Goal: Information Seeking & Learning: Learn about a topic

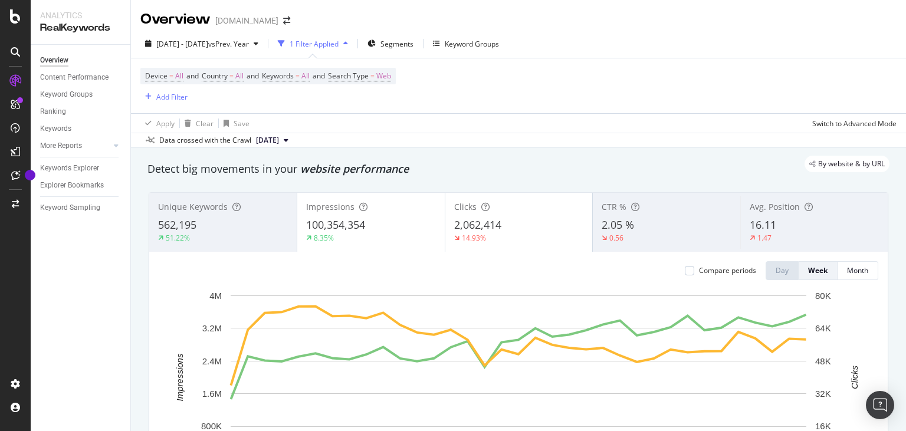
click at [339, 211] on span "Impressions" at bounding box center [330, 206] width 48 height 11
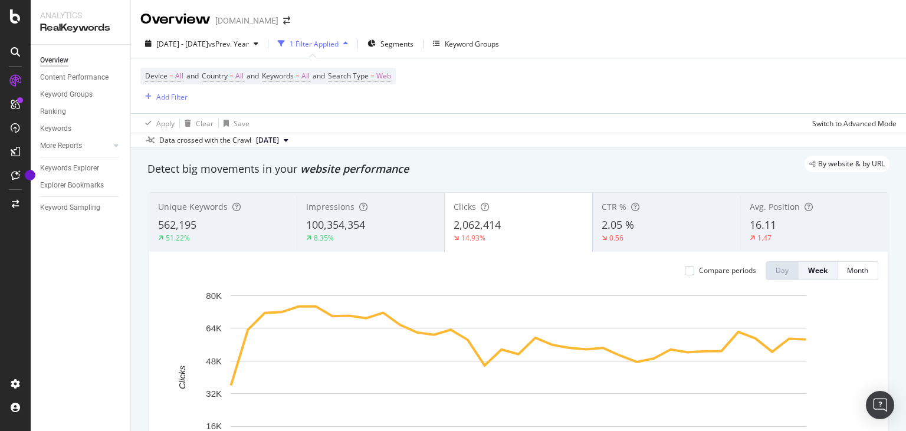
click at [338, 215] on div "Impressions 100,354,354 8.35%" at bounding box center [370, 222] width 147 height 53
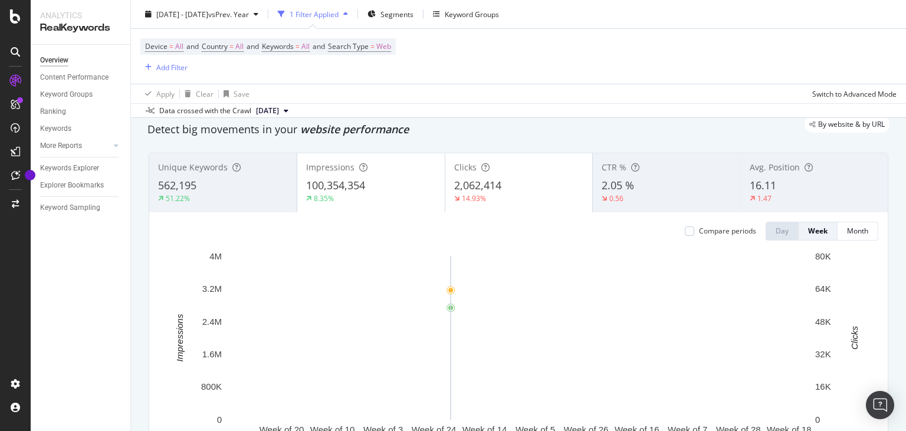
scroll to position [57, 0]
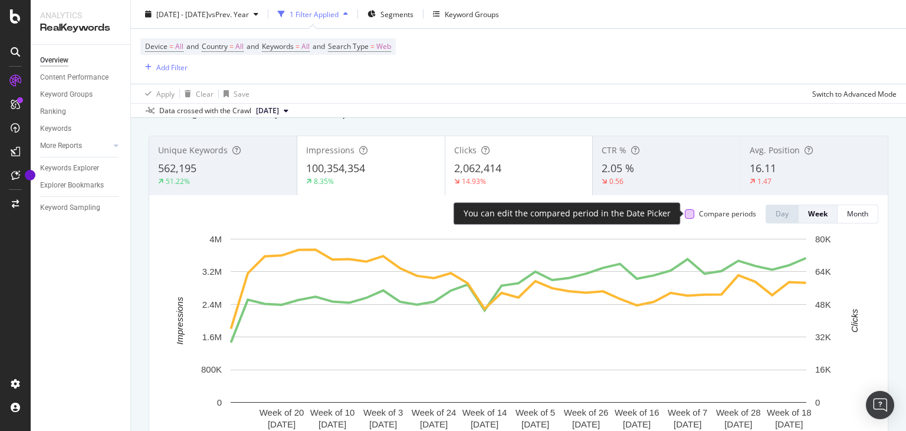
click at [689, 214] on div at bounding box center [689, 213] width 9 height 9
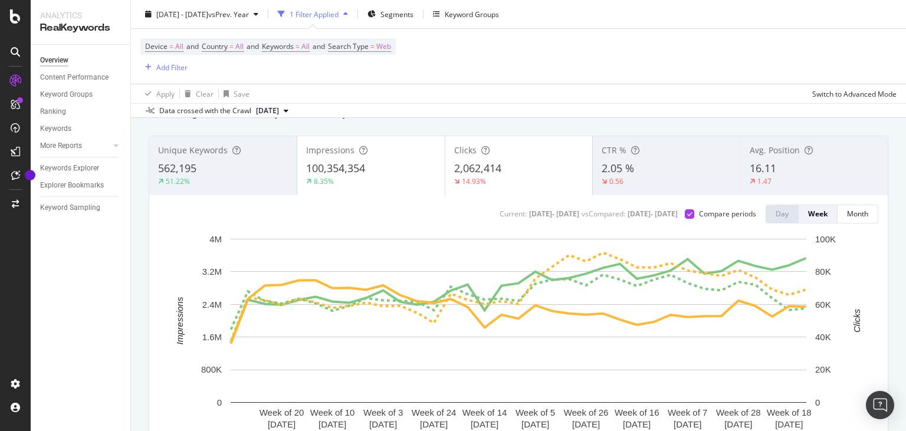
click at [339, 166] on span "100,354,354" at bounding box center [335, 168] width 59 height 14
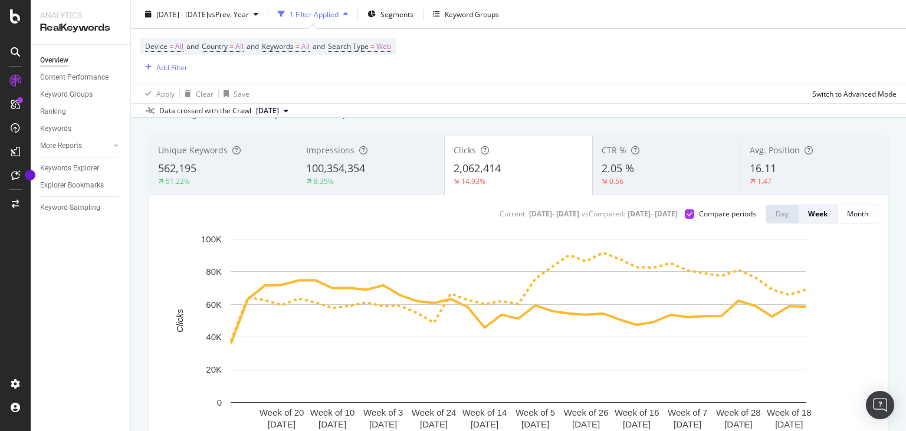
click at [355, 160] on div "Impressions 100,354,354 8.35%" at bounding box center [370, 165] width 147 height 53
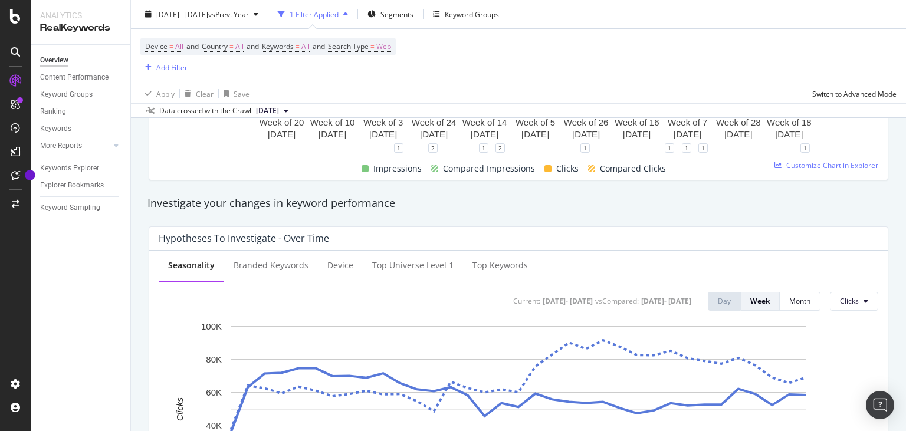
scroll to position [417, 0]
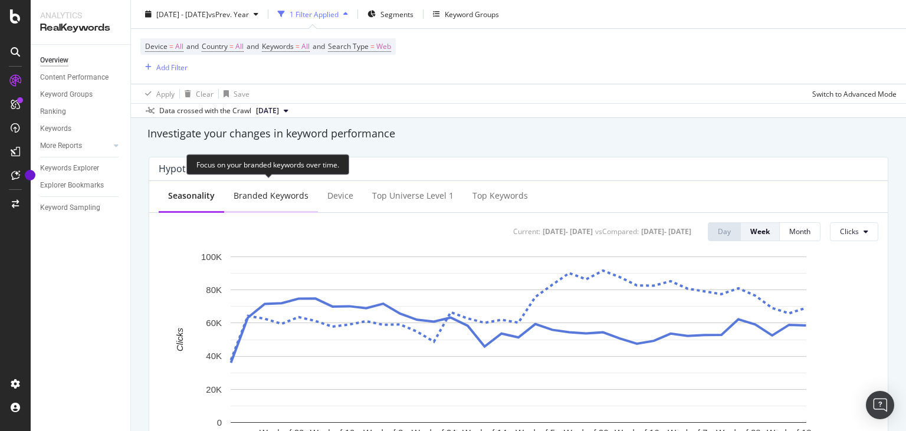
click at [281, 197] on div "Branded Keywords" at bounding box center [271, 196] width 75 height 12
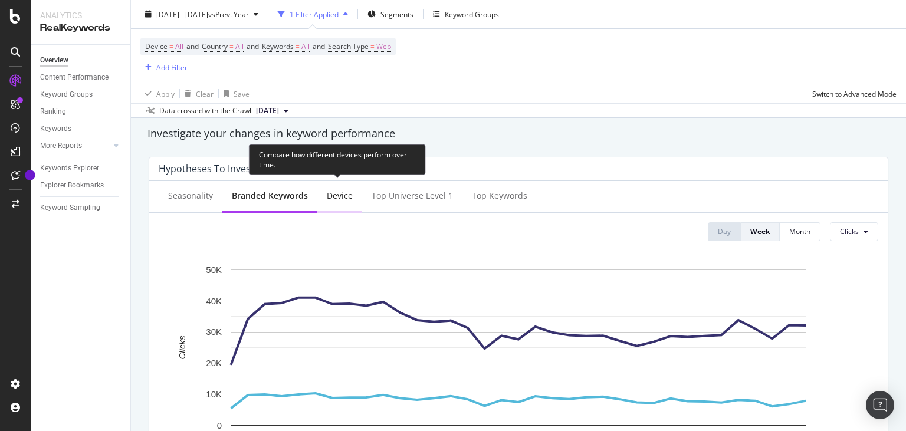
click at [340, 198] on div "Device" at bounding box center [340, 196] width 26 height 12
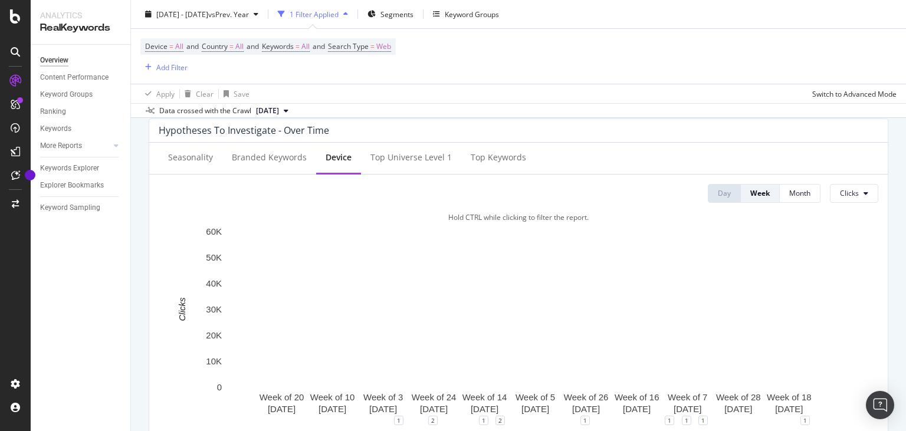
scroll to position [473, 0]
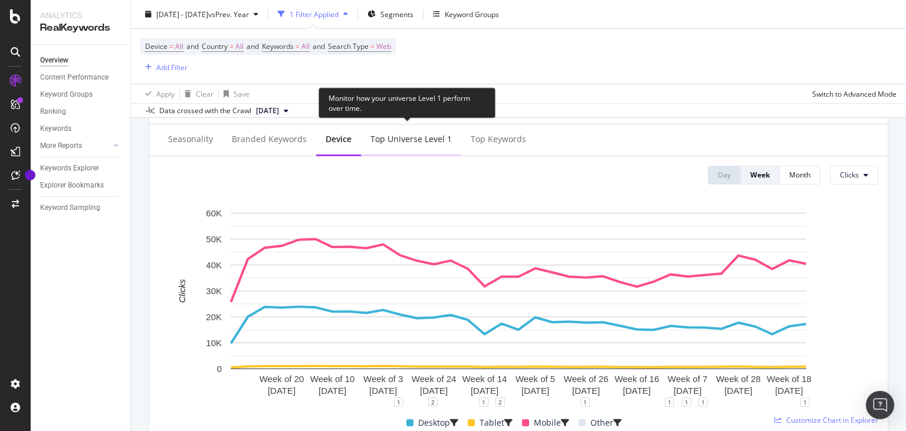
click at [402, 150] on div "Top universe Level 1" at bounding box center [411, 140] width 100 height 32
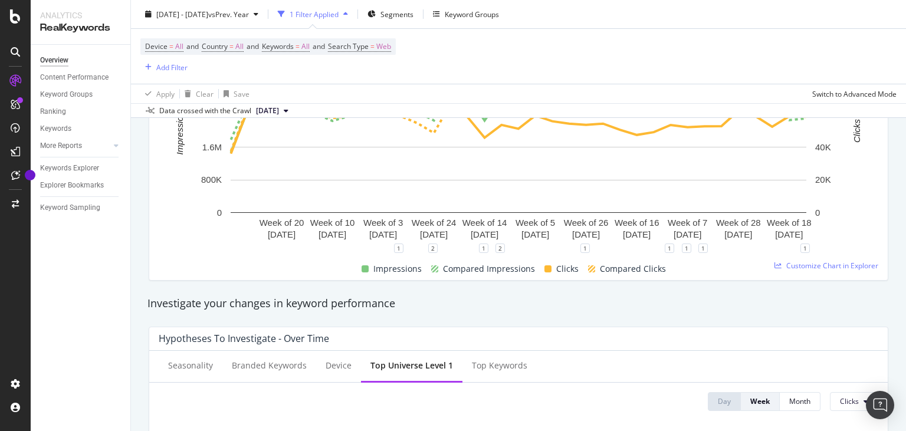
scroll to position [0, 0]
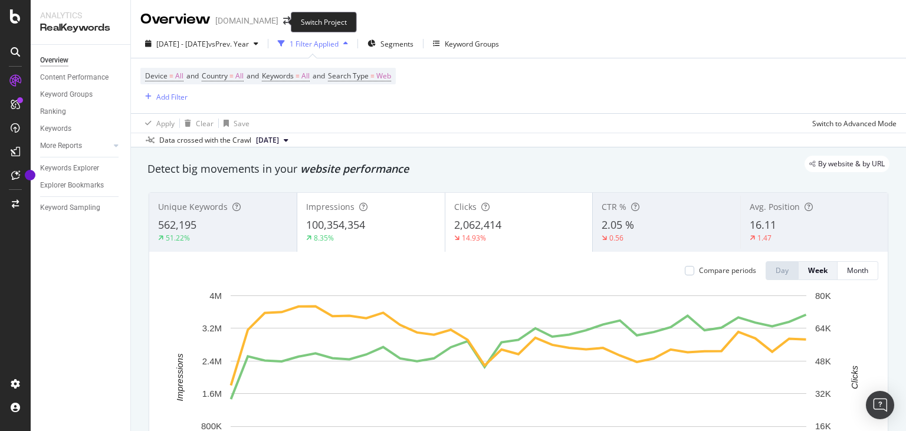
click at [278, 22] on span at bounding box center [286, 21] width 17 height 8
click at [283, 22] on icon "arrow-right-arrow-left" at bounding box center [286, 21] width 7 height 8
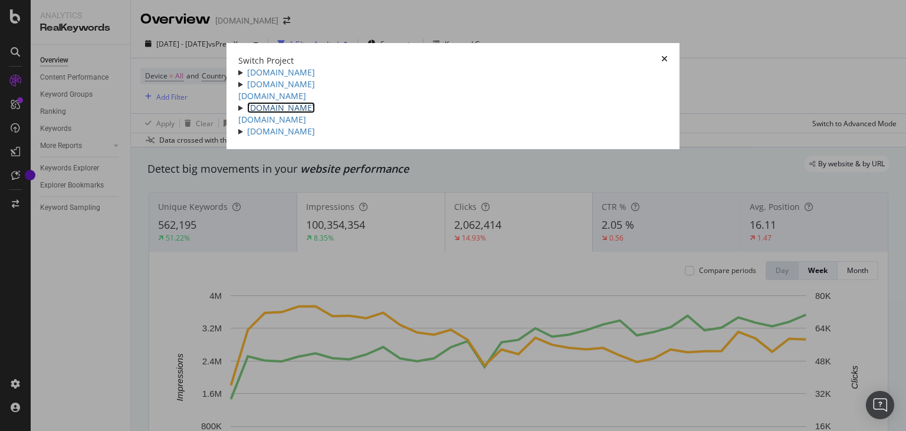
click at [247, 113] on link "[DOMAIN_NAME]" at bounding box center [281, 107] width 68 height 11
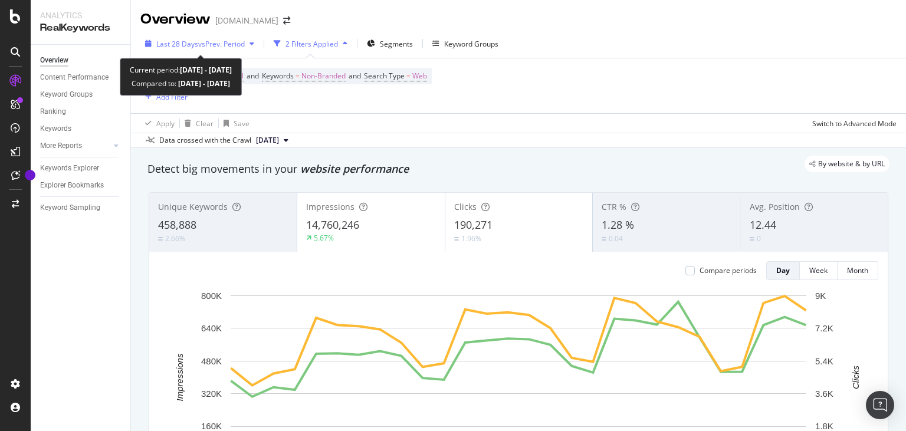
click at [248, 41] on div "button" at bounding box center [252, 43] width 14 height 7
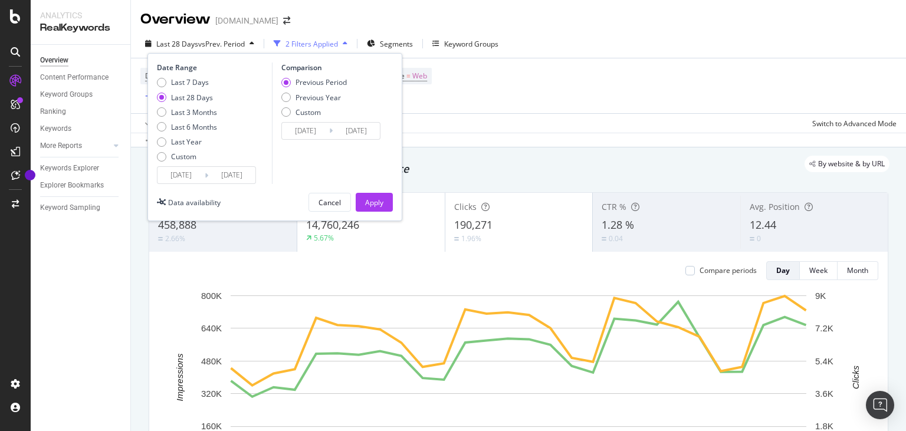
click at [204, 175] on input "[DATE]" at bounding box center [181, 175] width 47 height 17
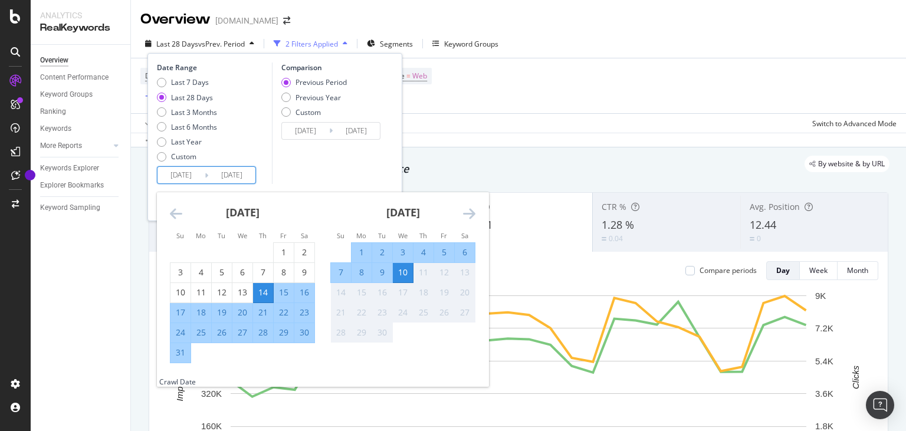
click at [171, 215] on icon "Move backward to switch to the previous month." at bounding box center [176, 213] width 12 height 14
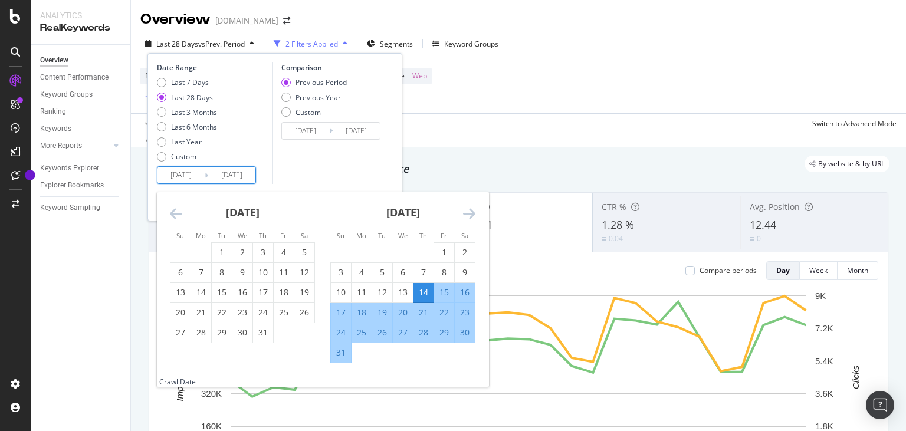
click at [173, 214] on icon "Move backward to switch to the previous month." at bounding box center [176, 213] width 12 height 14
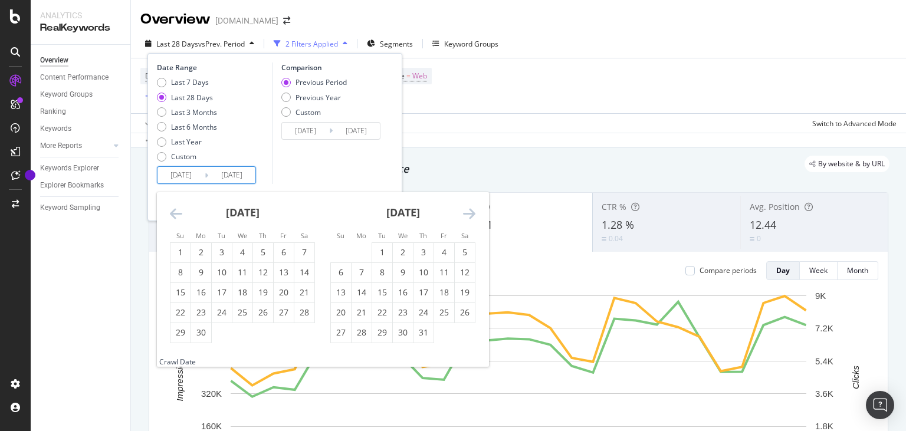
click at [173, 214] on icon "Move backward to switch to the previous month." at bounding box center [176, 213] width 12 height 14
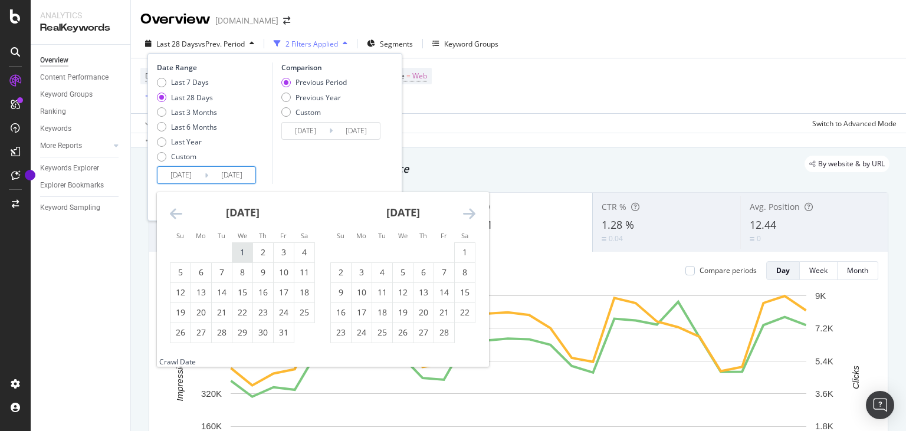
click at [242, 250] on div "1" at bounding box center [242, 253] width 20 height 12
type input "[DATE]"
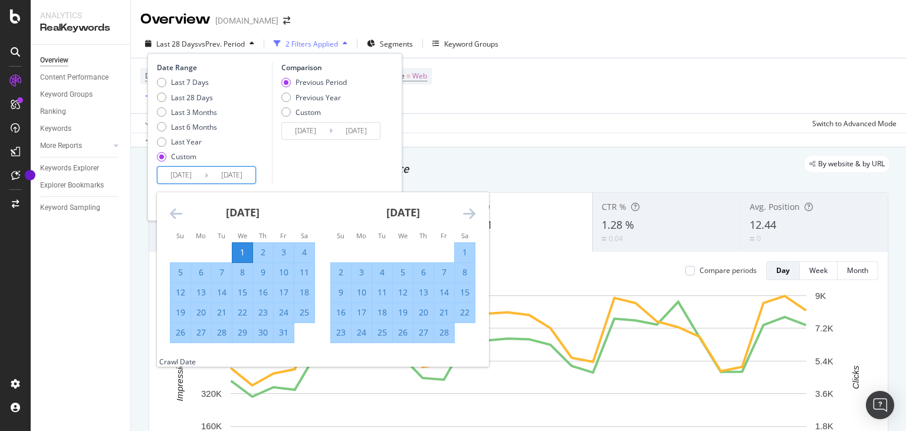
click at [470, 213] on icon "Move forward to switch to the next month." at bounding box center [469, 213] width 12 height 14
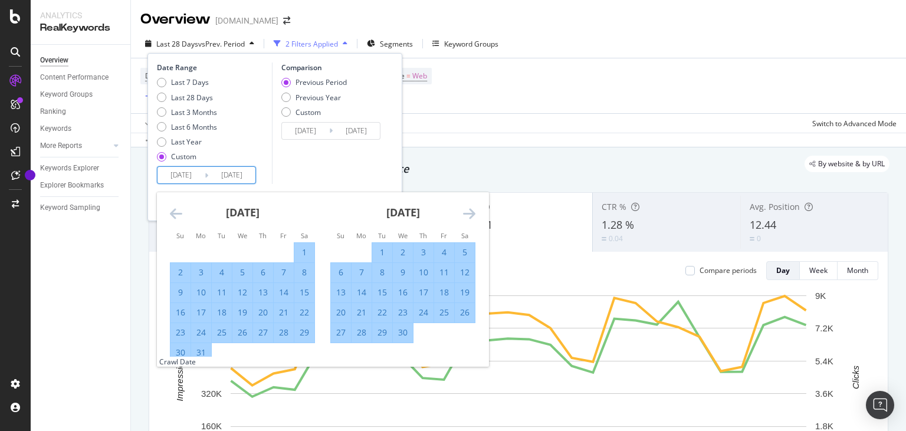
click at [470, 213] on icon "Move forward to switch to the next month." at bounding box center [469, 213] width 12 height 14
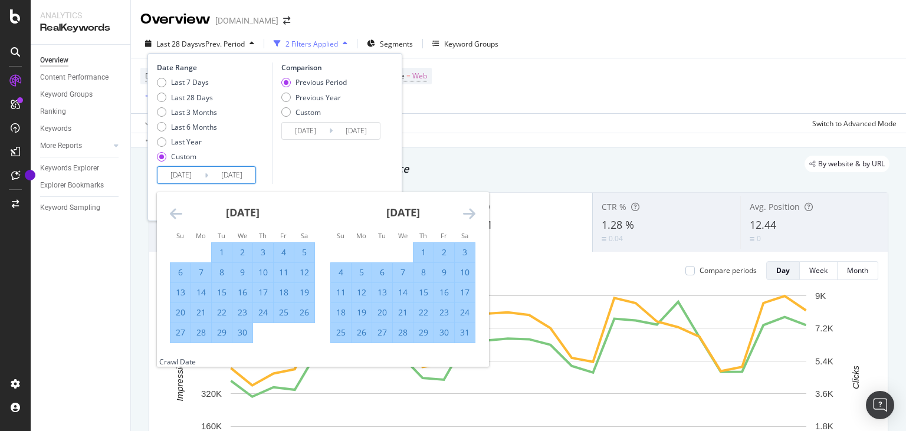
click at [470, 213] on icon "Move forward to switch to the next month." at bounding box center [469, 213] width 12 height 14
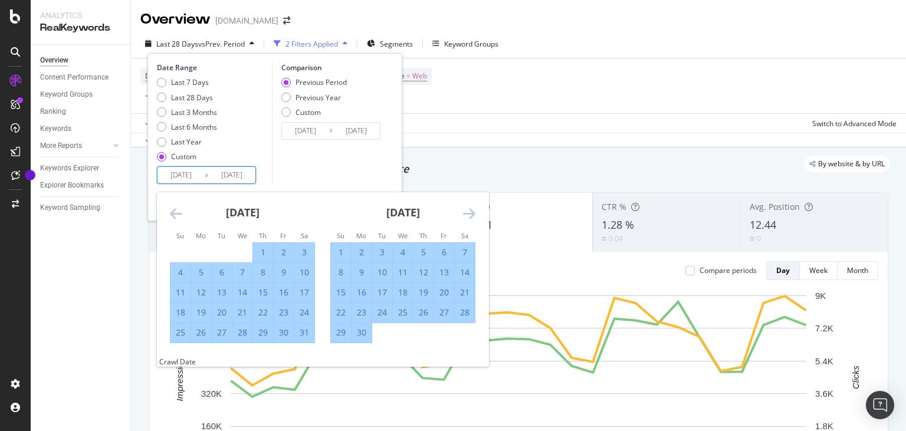
click at [470, 213] on icon "Move forward to switch to the next month." at bounding box center [469, 213] width 12 height 14
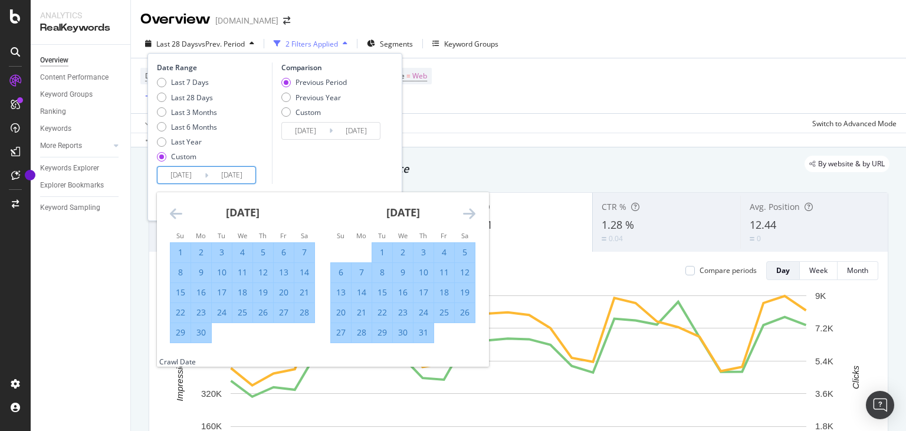
click at [468, 214] on icon "Move forward to switch to the next month." at bounding box center [469, 213] width 12 height 14
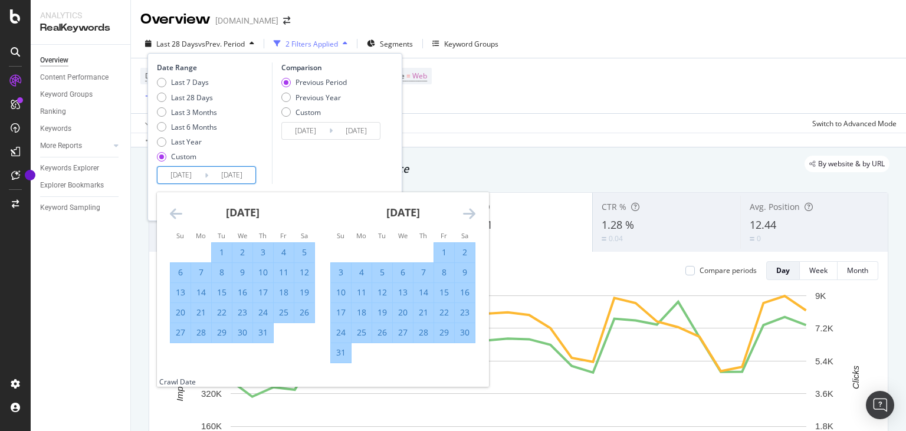
click at [341, 350] on div "31" at bounding box center [341, 353] width 20 height 12
type input "[DATE]"
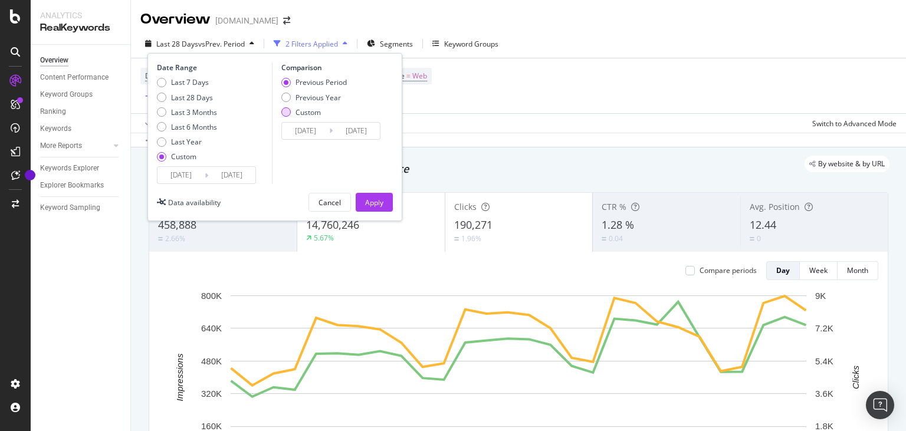
click at [285, 113] on div "Custom" at bounding box center [285, 111] width 9 height 9
click at [312, 131] on input "[DATE]" at bounding box center [305, 131] width 47 height 17
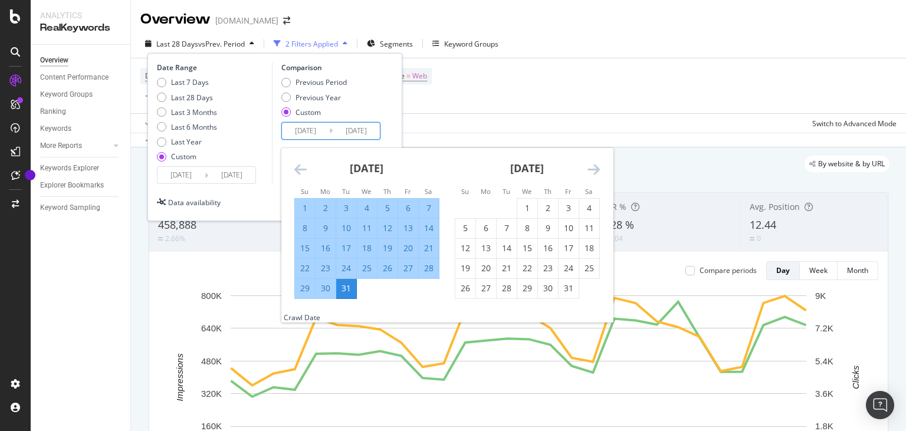
click at [297, 166] on icon "Move backward to switch to the previous month." at bounding box center [300, 169] width 12 height 14
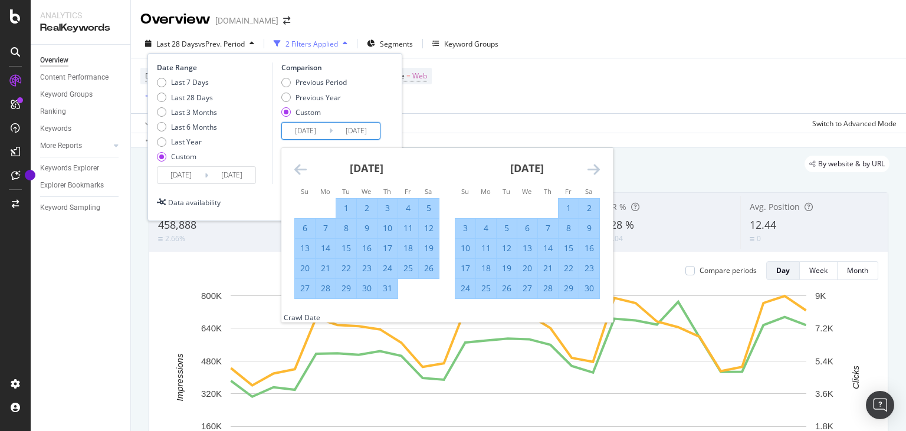
click at [297, 166] on icon "Move backward to switch to the previous month." at bounding box center [300, 169] width 12 height 14
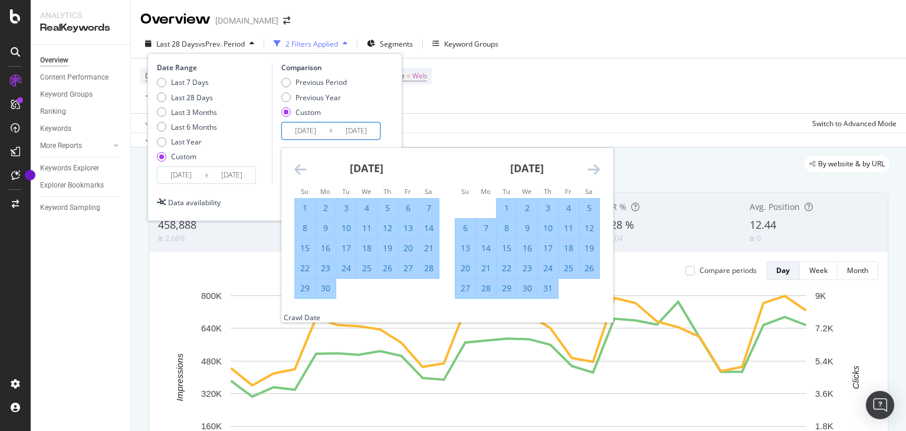
click at [297, 166] on icon "Move backward to switch to the previous month." at bounding box center [300, 169] width 12 height 14
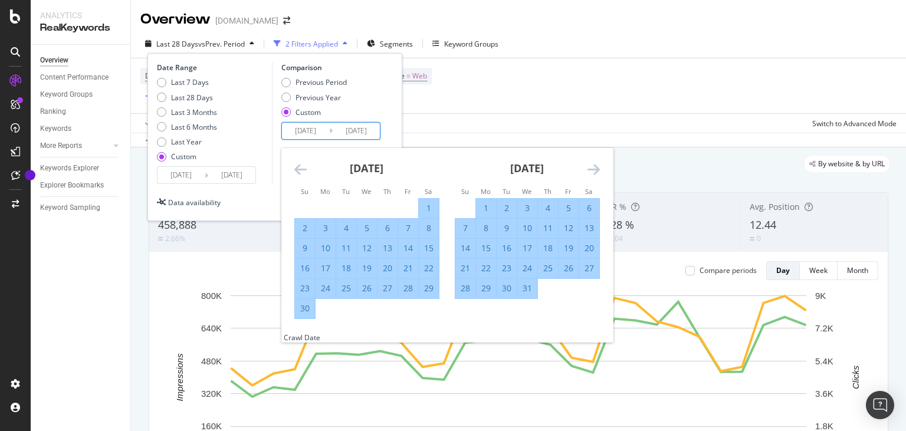
click at [297, 166] on icon "Move backward to switch to the previous month." at bounding box center [300, 169] width 12 height 14
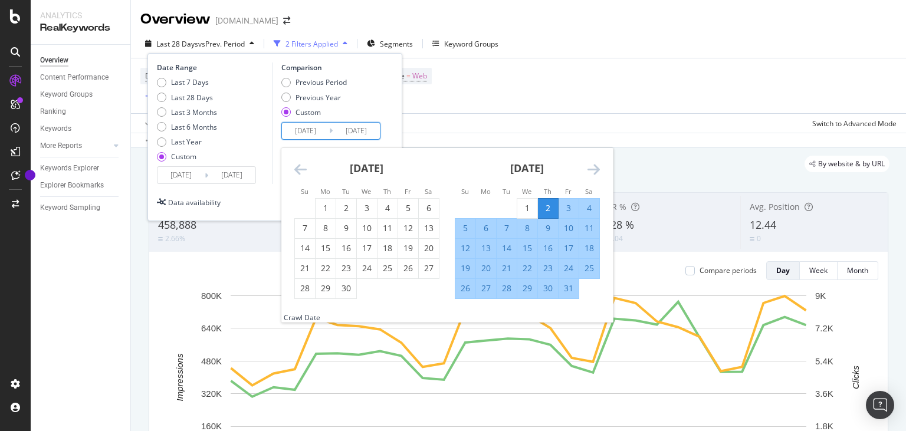
click at [297, 166] on icon "Move backward to switch to the previous month." at bounding box center [300, 169] width 12 height 14
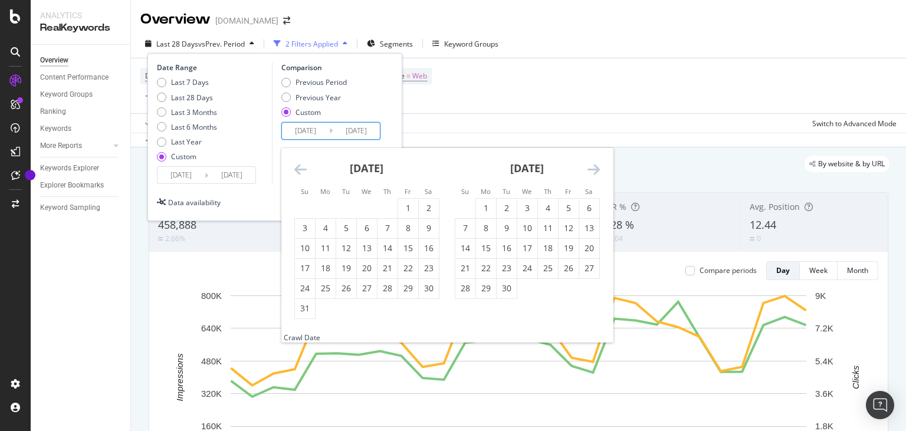
click at [297, 166] on icon "Move backward to switch to the previous month." at bounding box center [300, 169] width 12 height 14
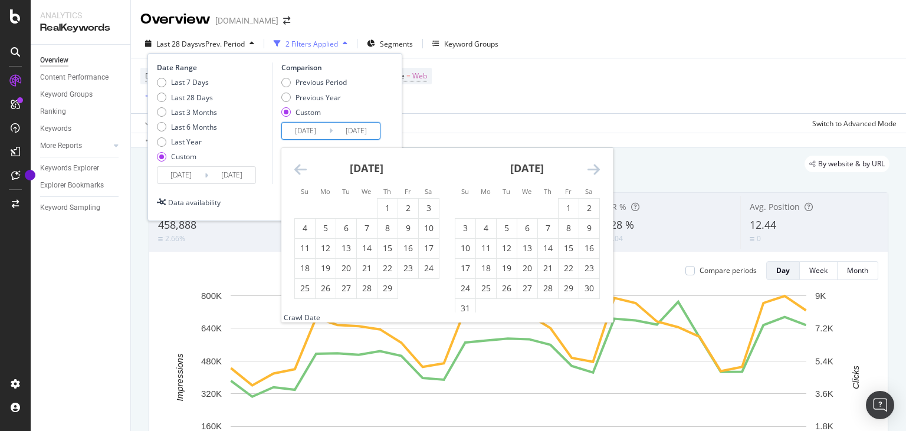
click at [297, 166] on icon "Move backward to switch to the previous month." at bounding box center [300, 169] width 12 height 14
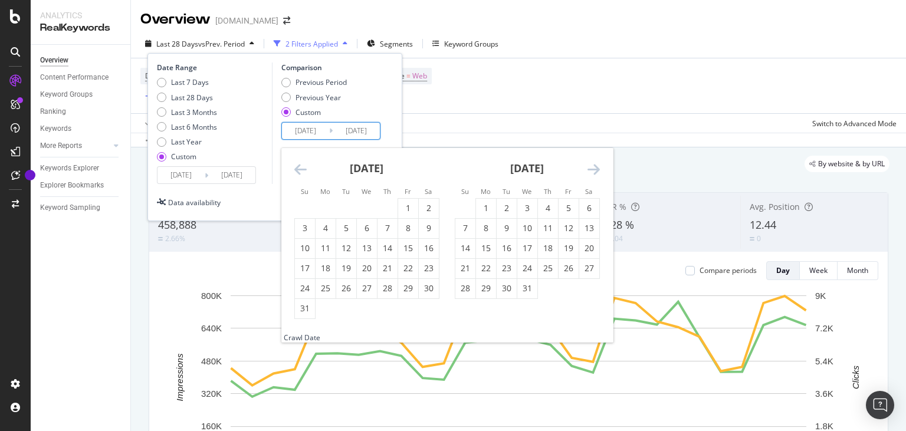
click at [297, 166] on icon "Move backward to switch to the previous month." at bounding box center [300, 169] width 12 height 14
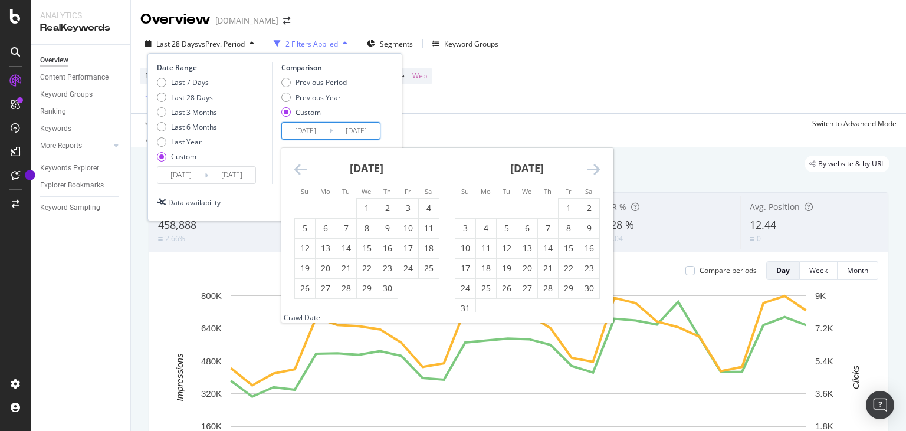
click at [297, 166] on icon "Move backward to switch to the previous month." at bounding box center [300, 169] width 12 height 14
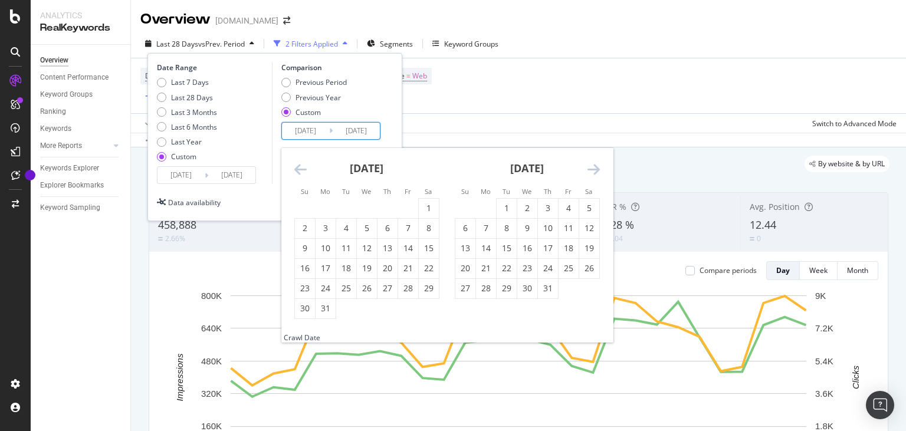
click at [297, 166] on icon "Move backward to switch to the previous month." at bounding box center [300, 169] width 12 height 14
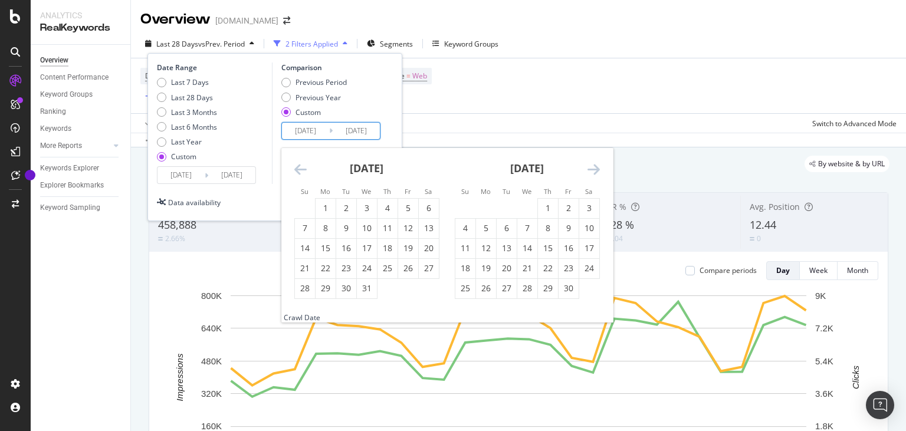
click at [297, 166] on icon "Move backward to switch to the previous month." at bounding box center [300, 169] width 12 height 14
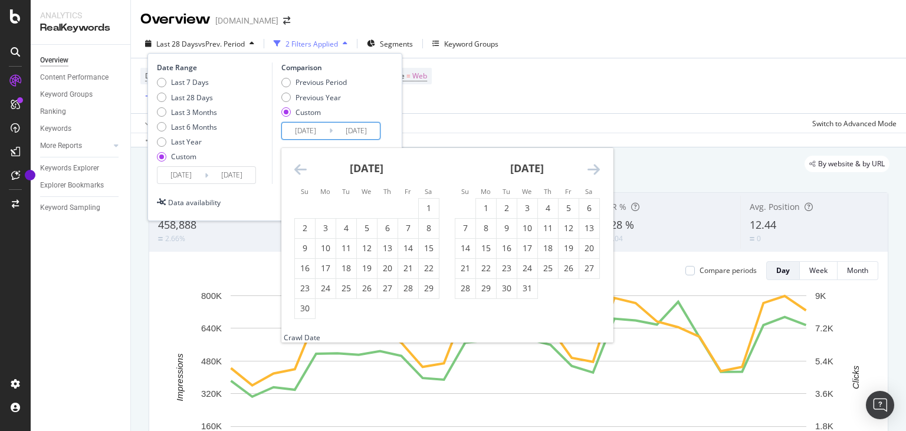
click at [297, 166] on icon "Move backward to switch to the previous month." at bounding box center [300, 169] width 12 height 14
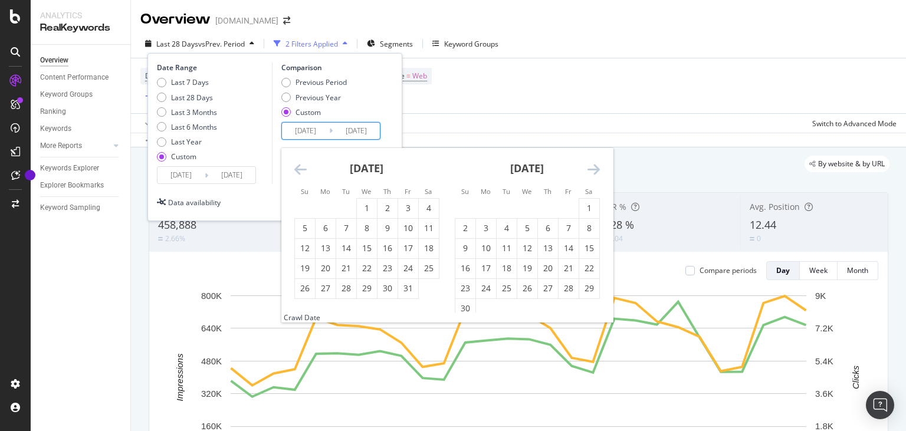
click at [297, 166] on icon "Move backward to switch to the previous month." at bounding box center [300, 169] width 12 height 14
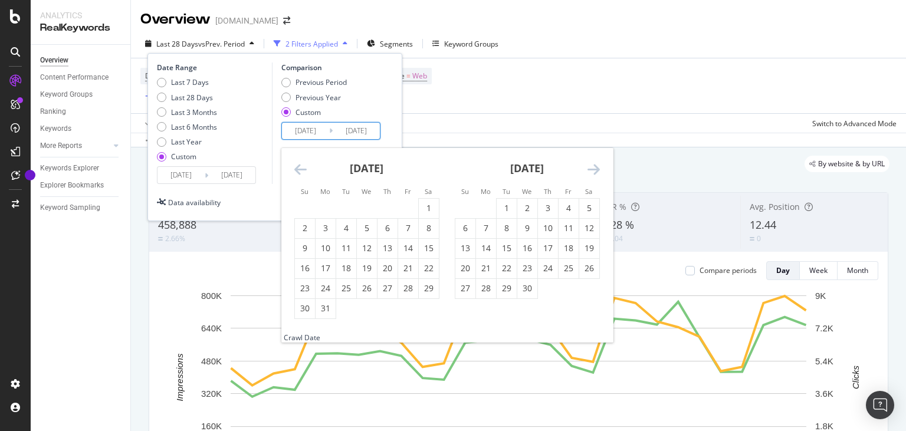
click at [297, 166] on icon "Move backward to switch to the previous month." at bounding box center [300, 169] width 12 height 14
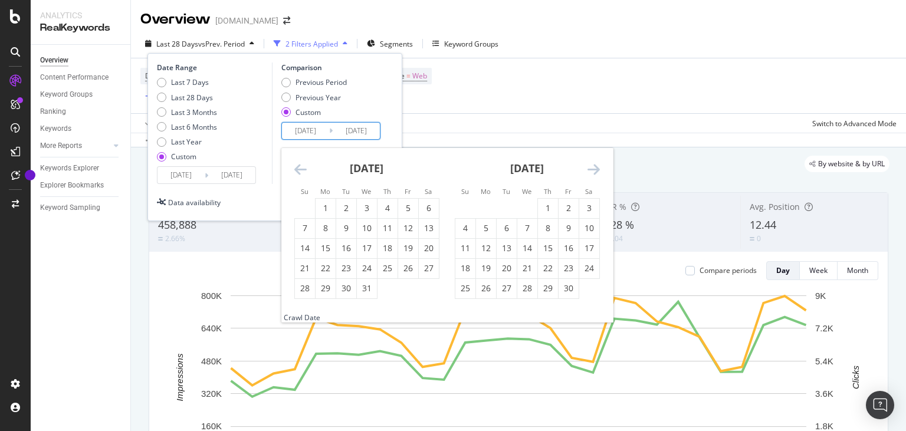
click at [297, 166] on icon "Move backward to switch to the previous month." at bounding box center [300, 169] width 12 height 14
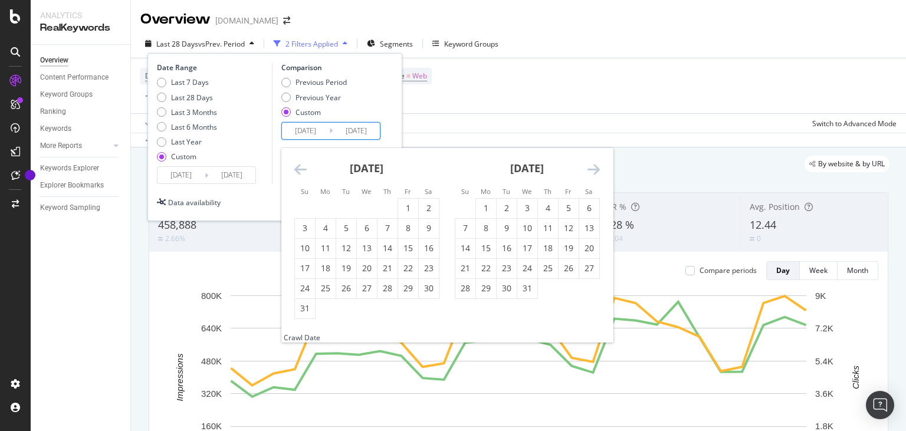
click at [297, 166] on icon "Move backward to switch to the previous month." at bounding box center [300, 169] width 12 height 14
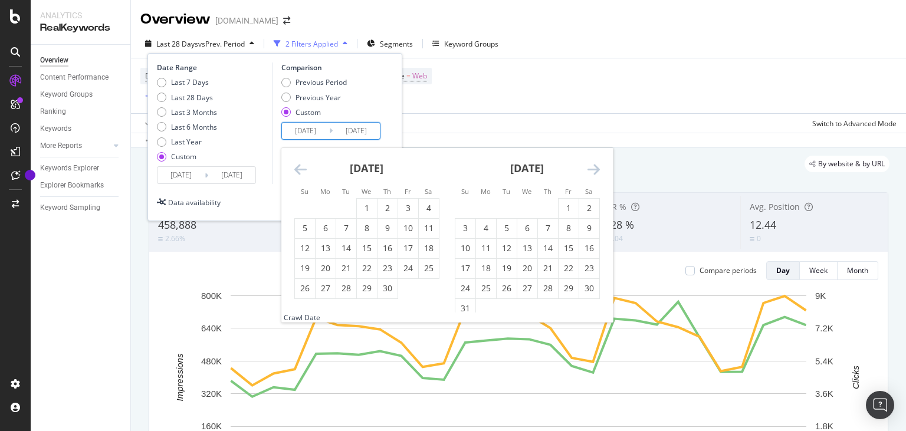
click at [297, 166] on icon "Move backward to switch to the previous month." at bounding box center [300, 169] width 12 height 14
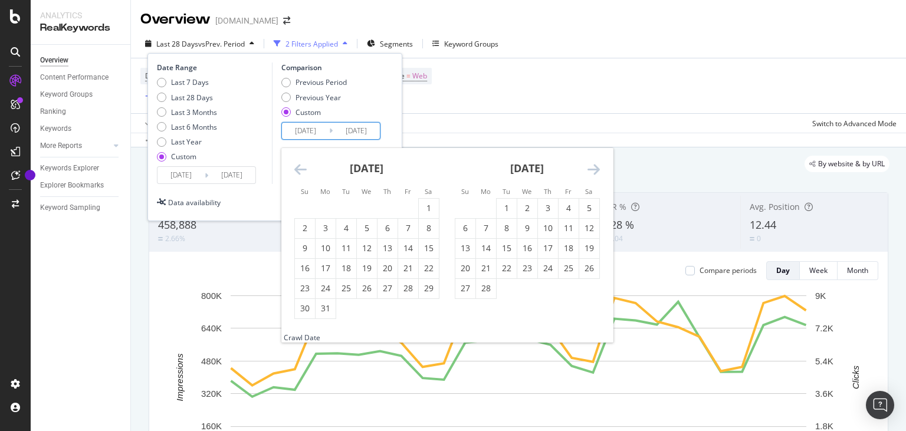
click at [297, 166] on icon "Move backward to switch to the previous month." at bounding box center [300, 169] width 12 height 14
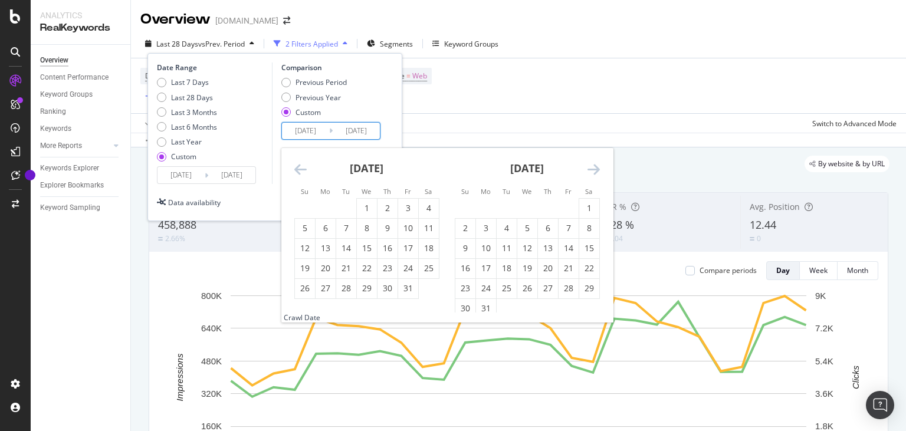
click at [297, 166] on icon "Move backward to switch to the previous month." at bounding box center [300, 169] width 12 height 14
click at [592, 169] on icon "Move forward to switch to the next month." at bounding box center [594, 169] width 12 height 14
click at [431, 204] on div "1" at bounding box center [429, 208] width 20 height 12
type input "[DATE]"
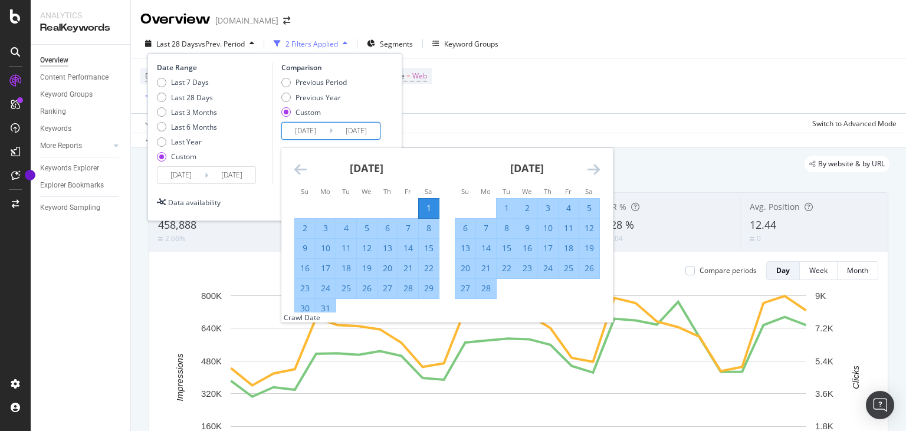
click at [592, 171] on icon "Move forward to switch to the next month." at bounding box center [594, 169] width 12 height 14
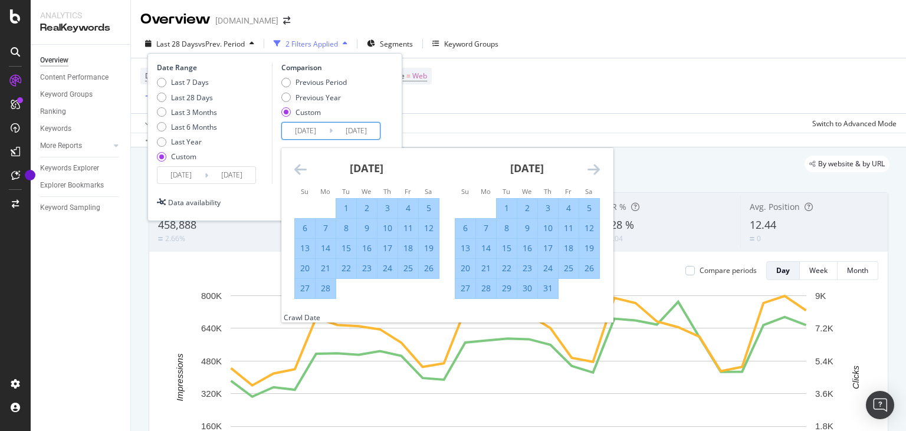
click at [589, 168] on icon "Move forward to switch to the next month." at bounding box center [594, 169] width 12 height 14
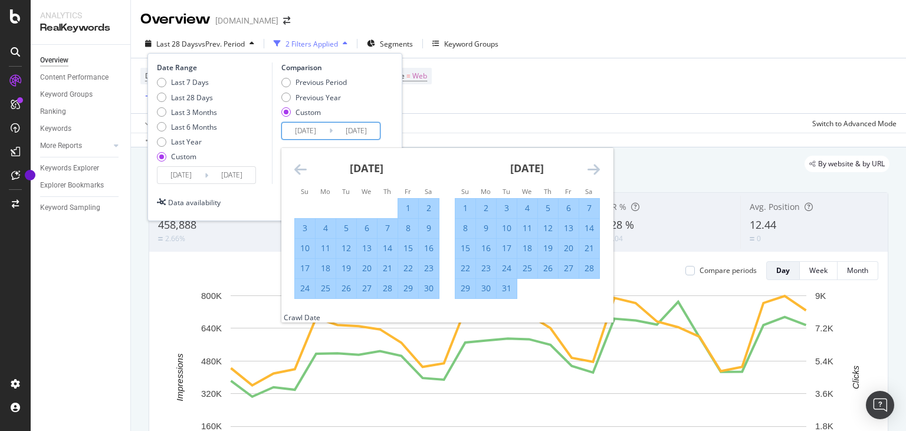
click at [589, 166] on icon "Move forward to switch to the next month." at bounding box center [594, 169] width 12 height 14
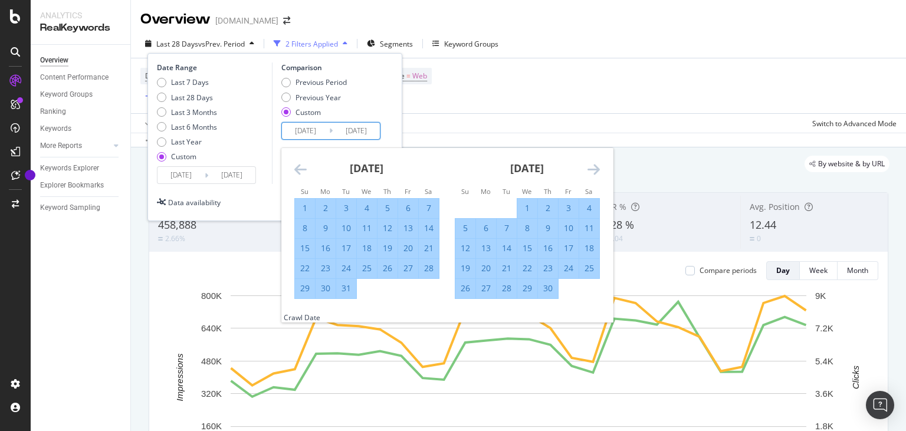
click at [589, 166] on icon "Move forward to switch to the next month." at bounding box center [594, 169] width 12 height 14
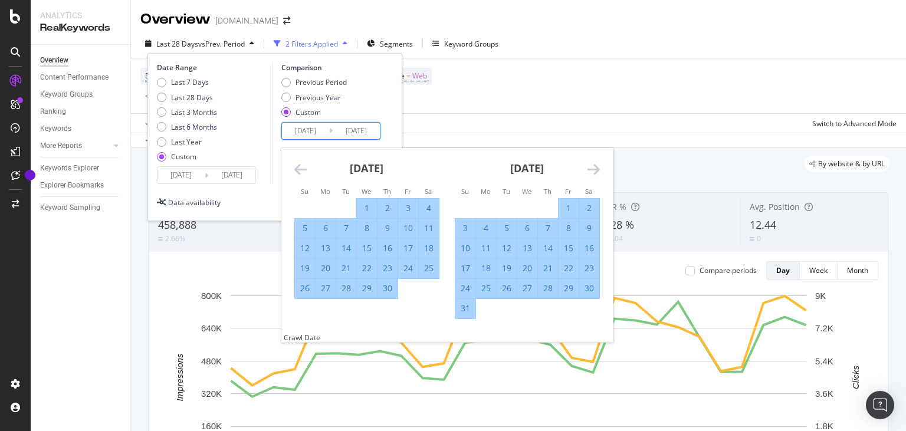
click at [589, 166] on icon "Move forward to switch to the next month." at bounding box center [594, 169] width 12 height 14
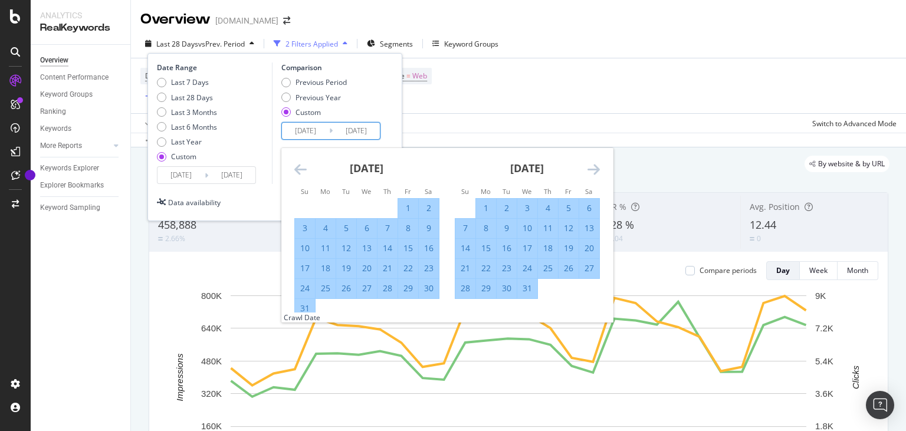
click at [589, 166] on icon "Move forward to switch to the next month." at bounding box center [594, 169] width 12 height 14
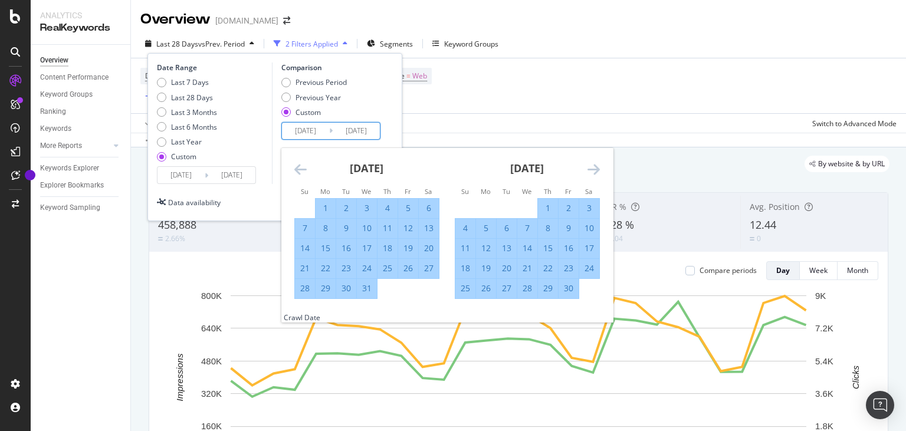
click at [372, 290] on div "31" at bounding box center [367, 289] width 20 height 12
type input "[DATE]"
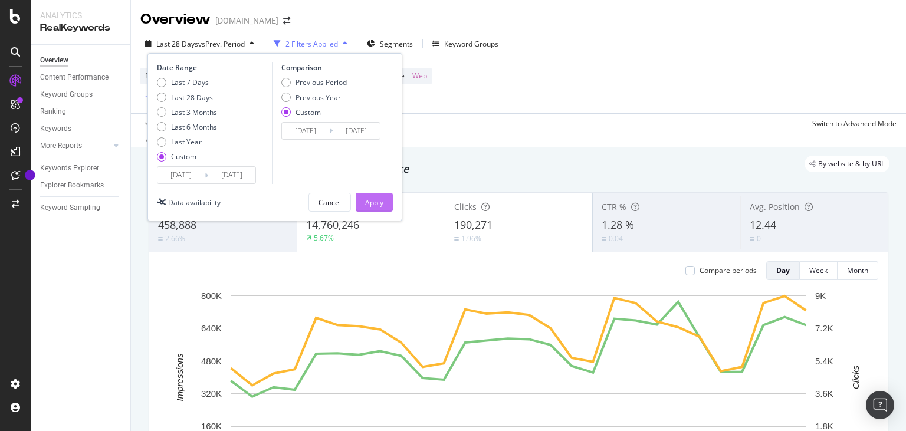
click at [373, 202] on div "Apply" at bounding box center [374, 203] width 18 height 10
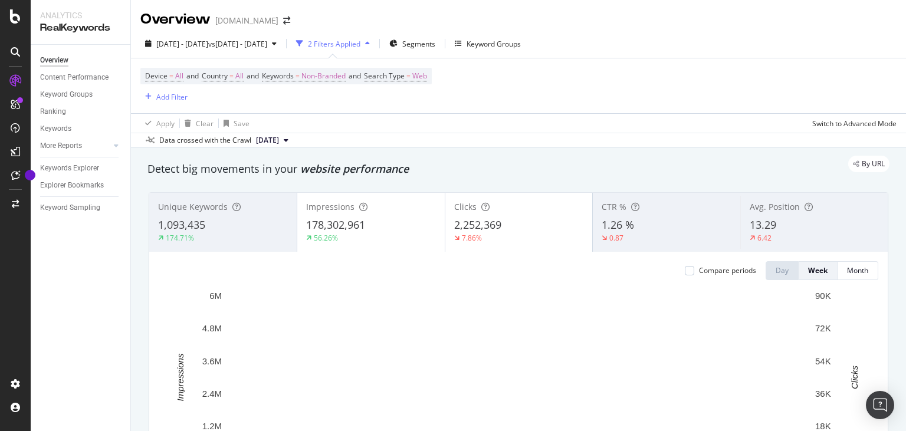
scroll to position [57, 0]
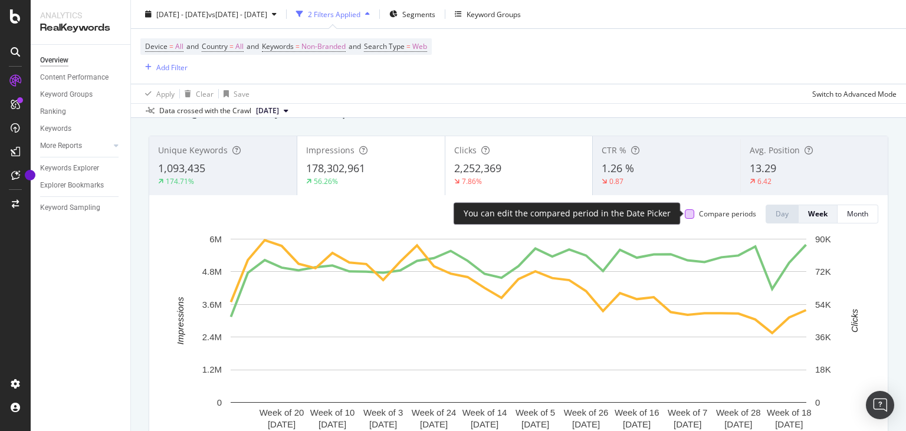
click at [690, 214] on div at bounding box center [689, 213] width 9 height 9
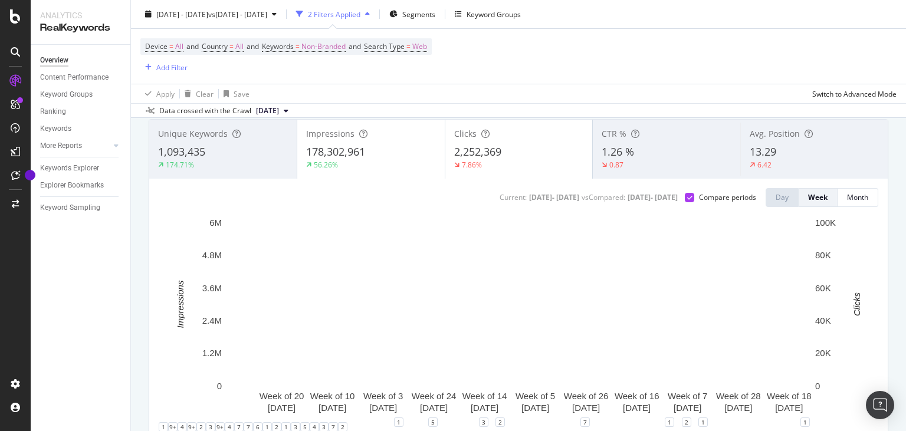
scroll to position [70, 0]
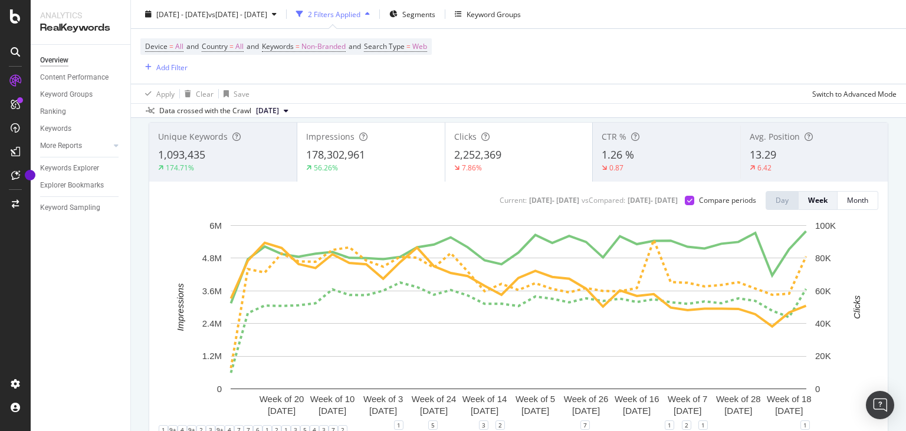
click at [327, 146] on div "Impressions 178,302,961 56.26%" at bounding box center [370, 152] width 147 height 53
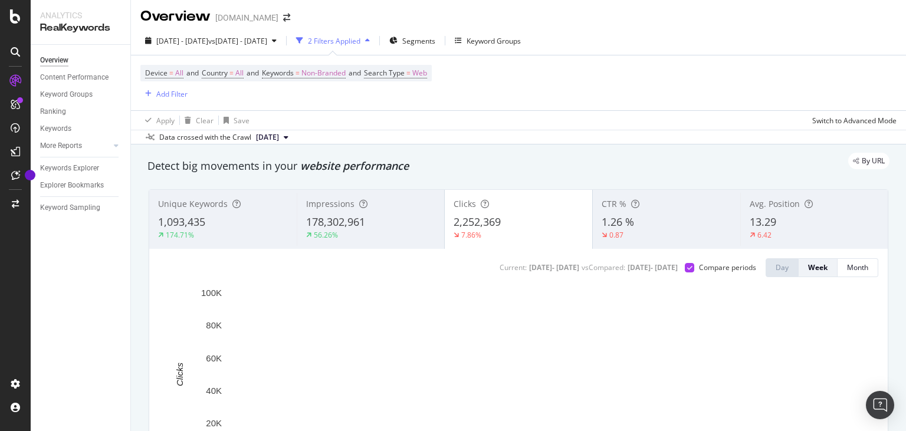
scroll to position [0, 0]
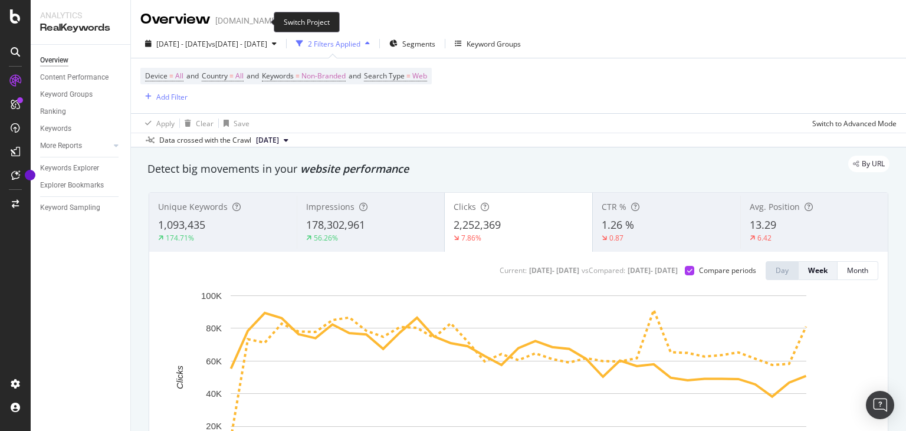
click at [283, 22] on icon "arrow-right-arrow-left" at bounding box center [286, 21] width 7 height 8
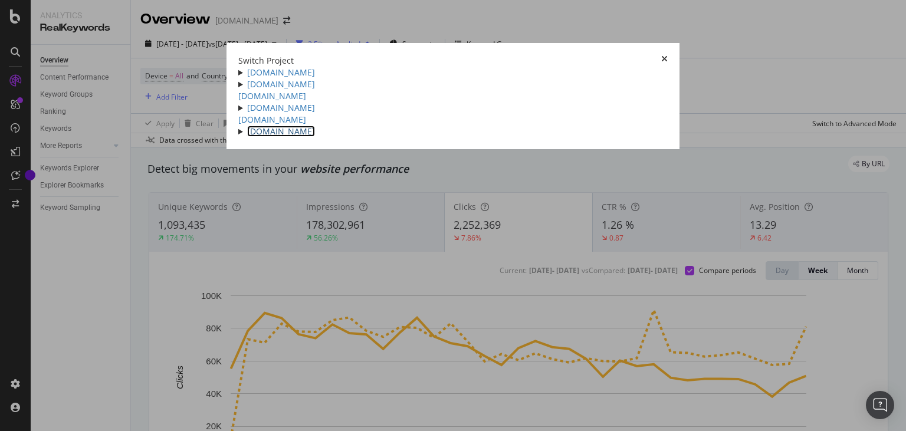
click at [247, 137] on link "[DOMAIN_NAME]" at bounding box center [281, 131] width 68 height 11
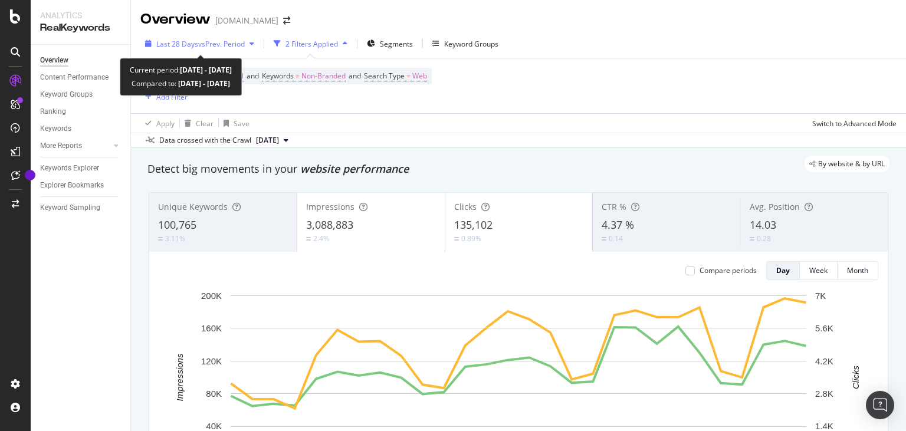
click at [204, 47] on span "vs Prev. Period" at bounding box center [221, 44] width 47 height 10
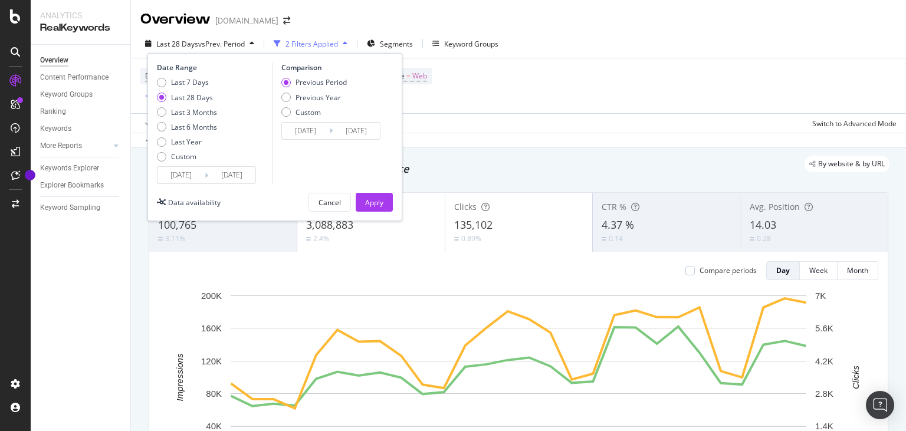
click at [183, 172] on input "[DATE]" at bounding box center [181, 175] width 47 height 17
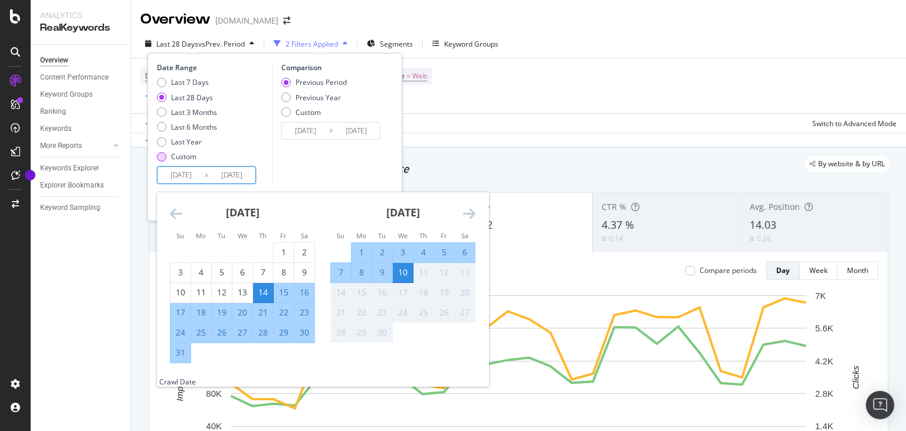
click at [164, 156] on div "Custom" at bounding box center [161, 156] width 9 height 9
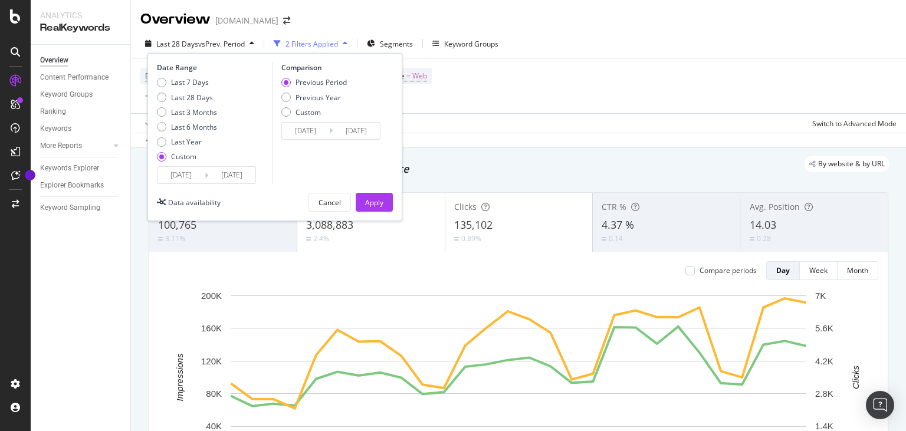
click at [194, 173] on input "[DATE]" at bounding box center [181, 175] width 47 height 17
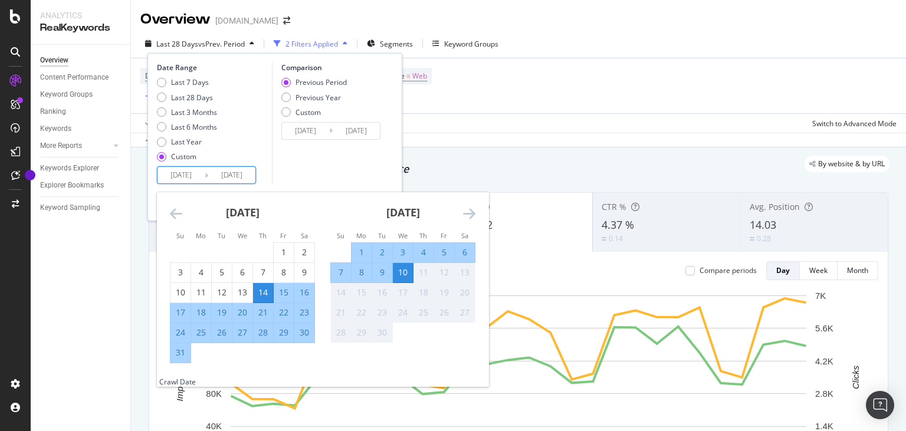
click at [172, 213] on icon "Move backward to switch to the previous month." at bounding box center [176, 213] width 12 height 14
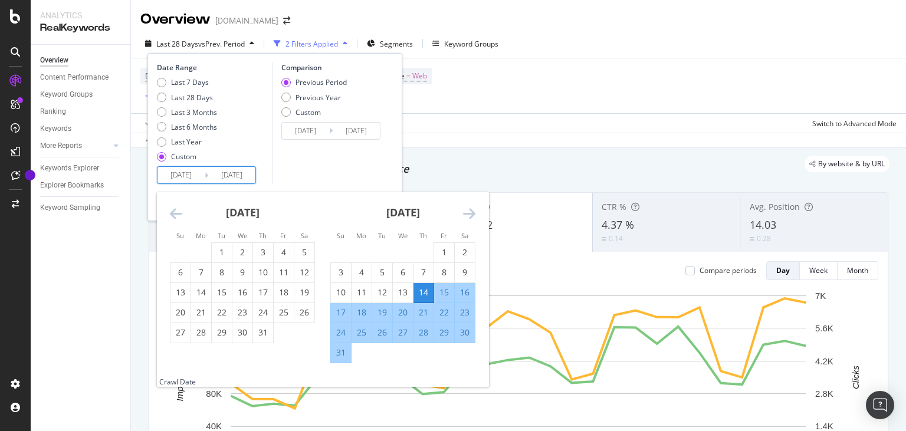
click at [172, 213] on icon "Move backward to switch to the previous month." at bounding box center [176, 213] width 12 height 14
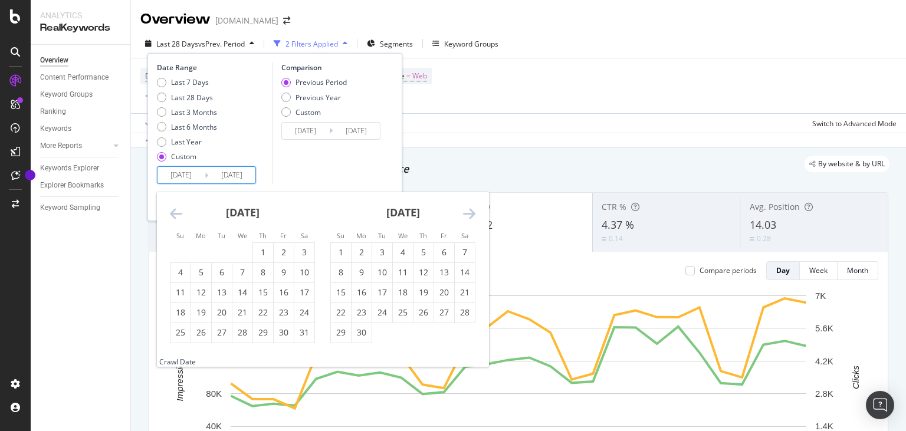
click at [172, 213] on icon "Move backward to switch to the previous month." at bounding box center [176, 213] width 12 height 14
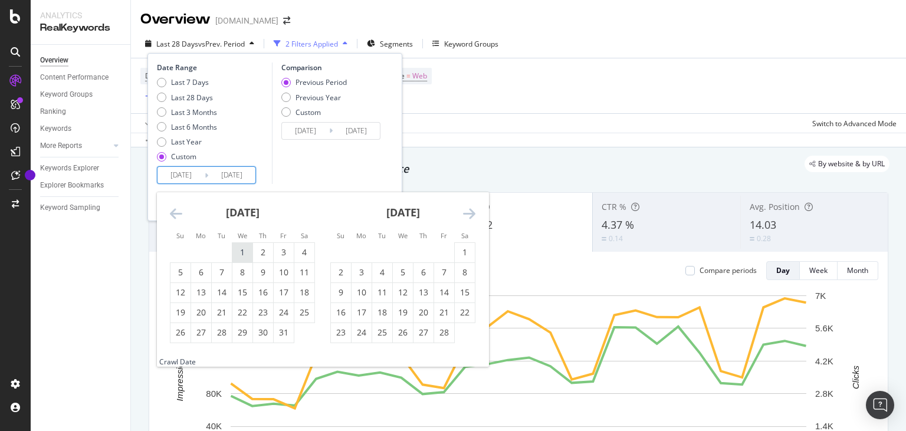
click at [241, 256] on div "1" at bounding box center [242, 253] width 20 height 12
type input "[DATE]"
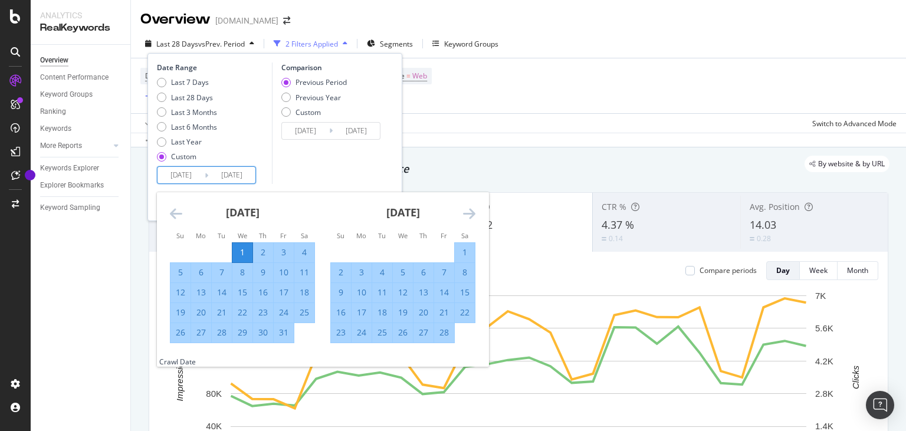
type input "[DATE]"
click at [467, 215] on icon "Move forward to switch to the next month." at bounding box center [469, 213] width 12 height 14
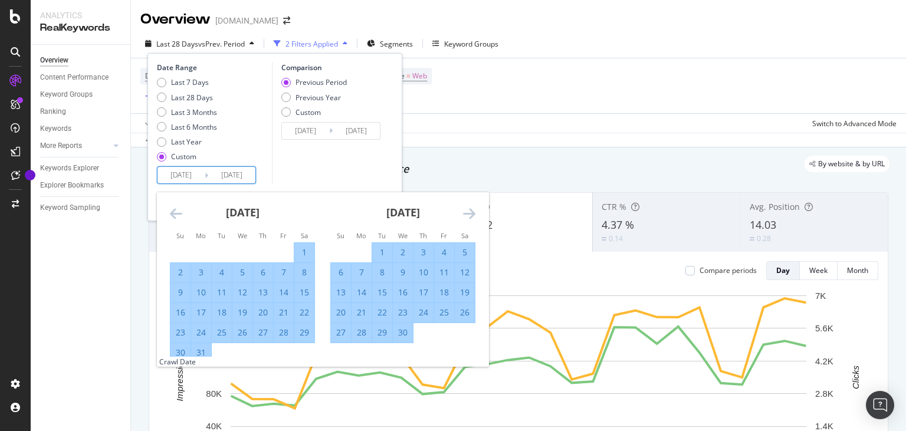
click at [467, 215] on icon "Move forward to switch to the next month." at bounding box center [469, 213] width 12 height 14
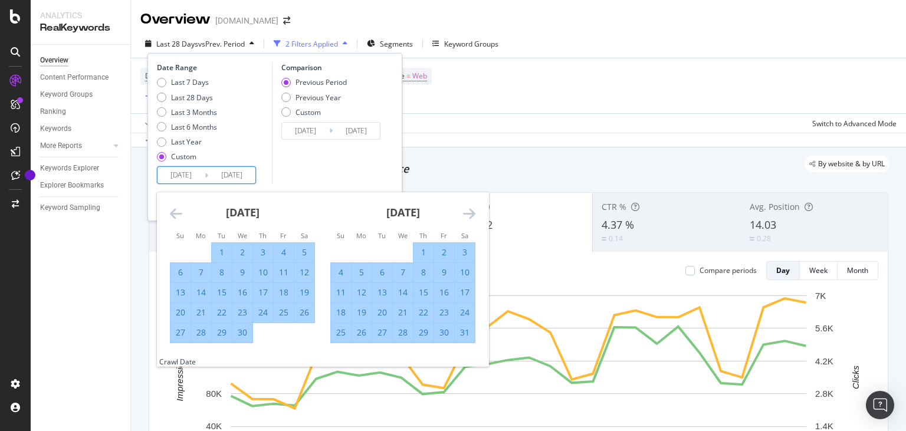
click at [467, 215] on icon "Move forward to switch to the next month." at bounding box center [469, 213] width 12 height 14
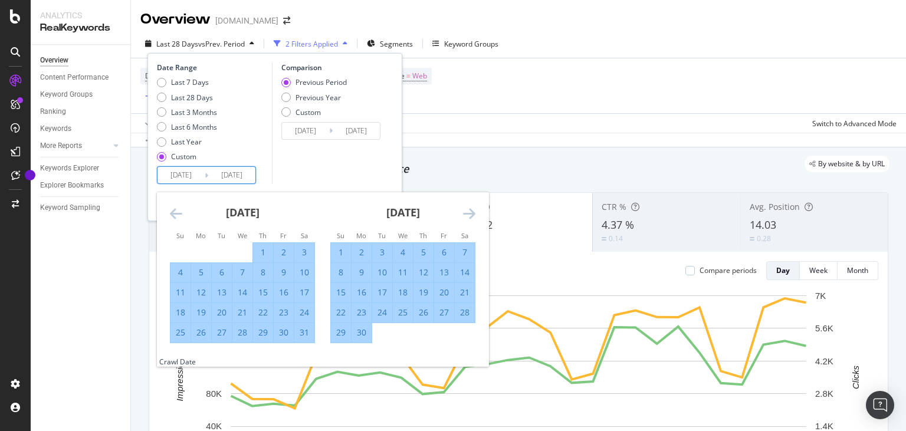
click at [467, 215] on icon "Move forward to switch to the next month." at bounding box center [469, 213] width 12 height 14
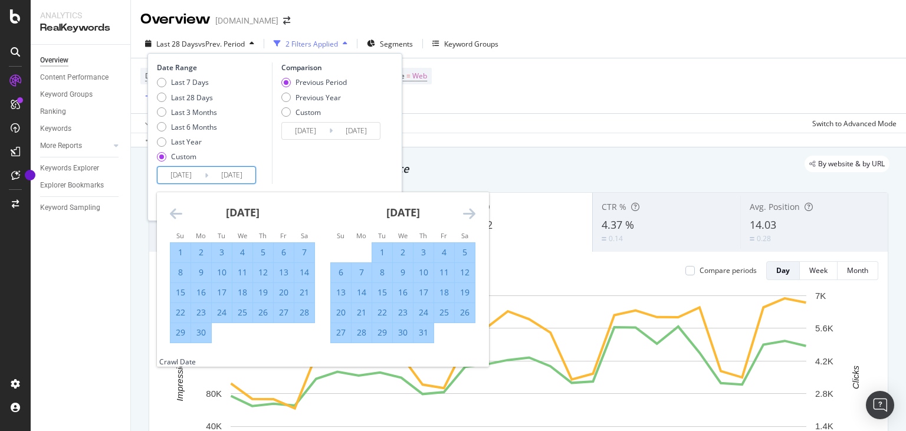
click at [467, 215] on icon "Move forward to switch to the next month." at bounding box center [469, 213] width 12 height 14
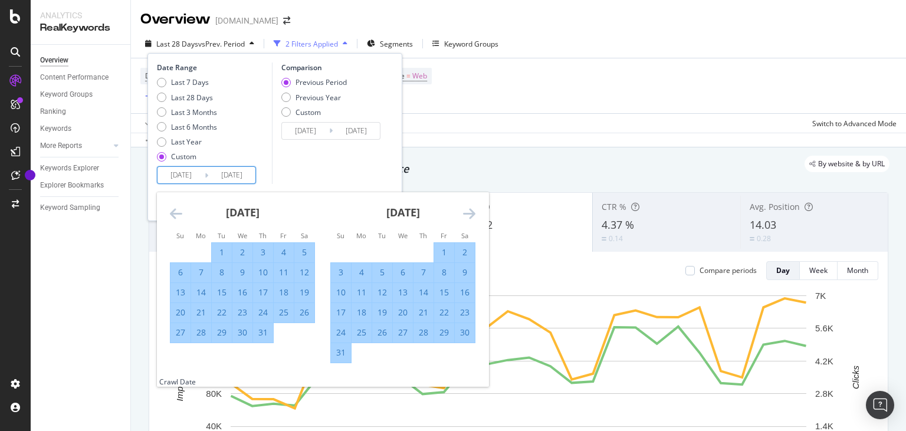
click at [347, 350] on div "31" at bounding box center [341, 353] width 20 height 12
type input "[DATE]"
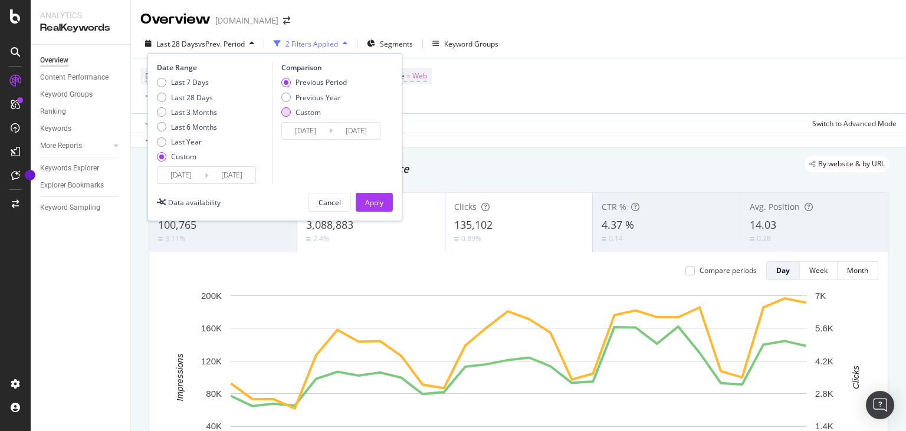
click at [289, 115] on div "Custom" at bounding box center [285, 111] width 9 height 9
click at [296, 133] on input "[DATE]" at bounding box center [305, 131] width 47 height 17
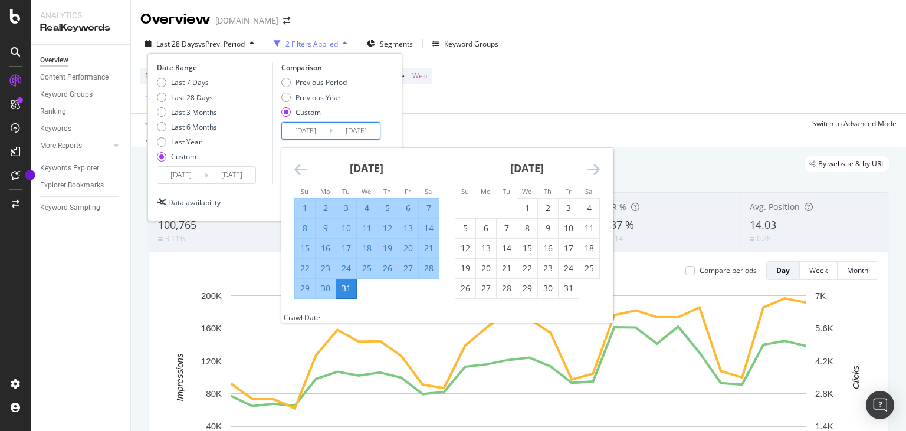
click at [313, 133] on input "[DATE]" at bounding box center [305, 131] width 47 height 17
click at [323, 133] on input "[DATE]" at bounding box center [305, 131] width 47 height 17
type input "[DATE]"
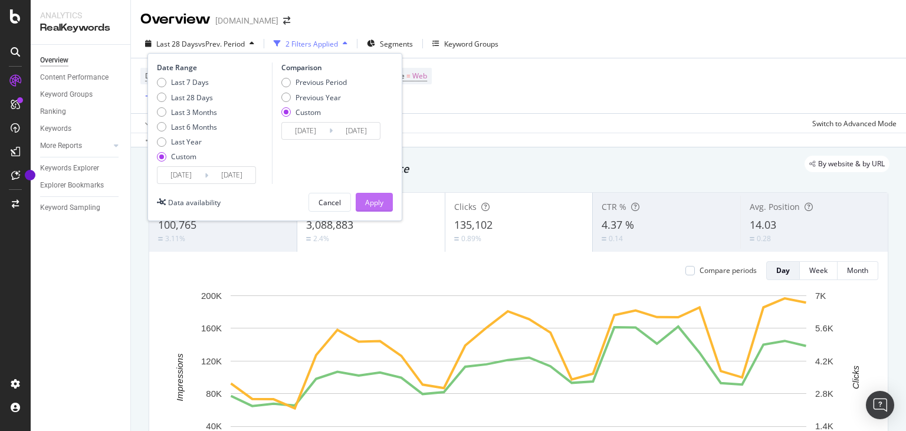
type input "[DATE]"
click at [372, 201] on div "Apply" at bounding box center [374, 203] width 18 height 10
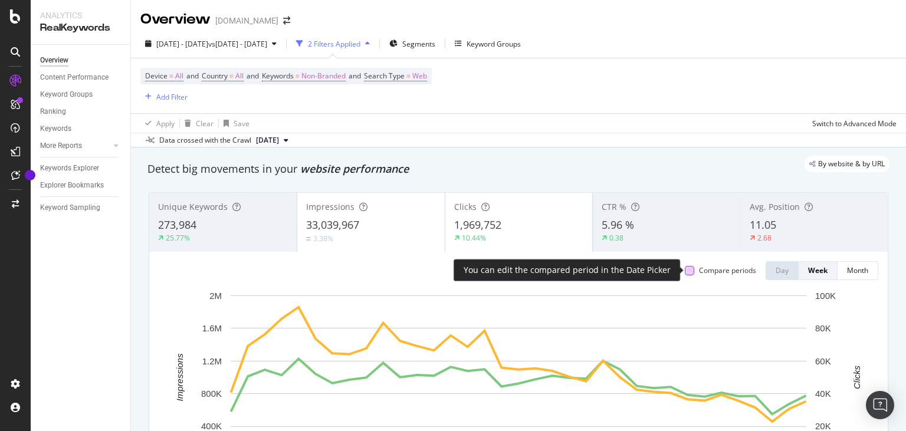
click at [691, 270] on div at bounding box center [689, 270] width 9 height 9
